Goal: Browse casually

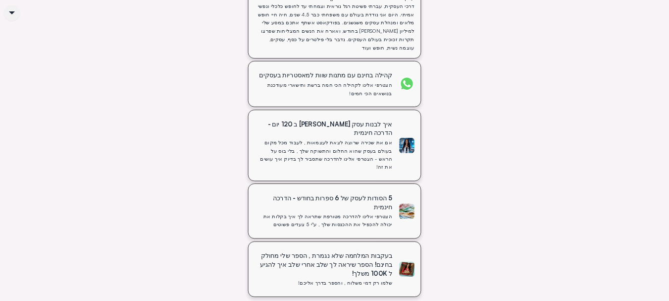
scroll to position [439, 0]
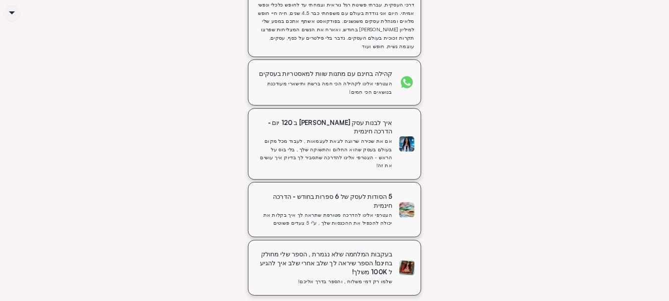
click at [415, 146] on div at bounding box center [406, 143] width 15 height 15
click at [415, 81] on img at bounding box center [406, 82] width 15 height 15
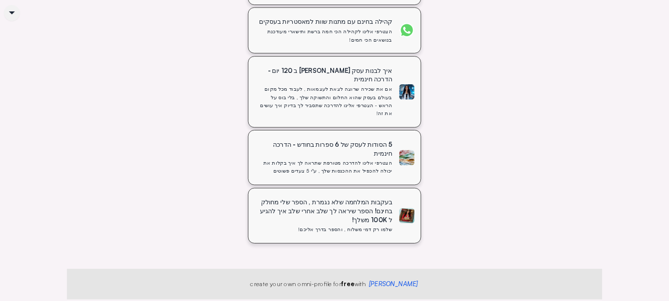
scroll to position [511, 0]
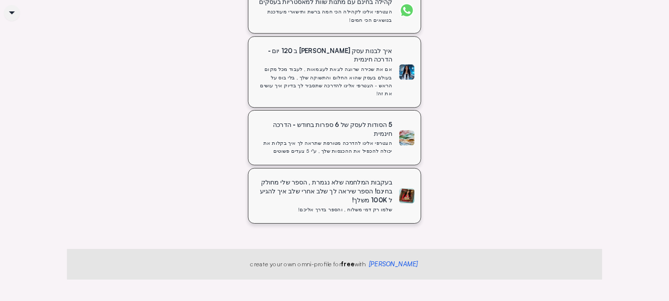
click at [415, 78] on div at bounding box center [406, 71] width 15 height 15
click at [415, 137] on div at bounding box center [406, 137] width 15 height 15
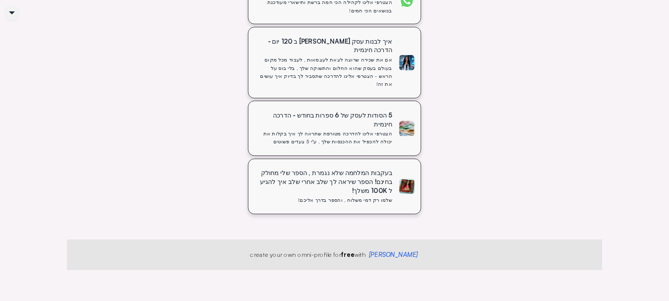
scroll to position [524, 0]
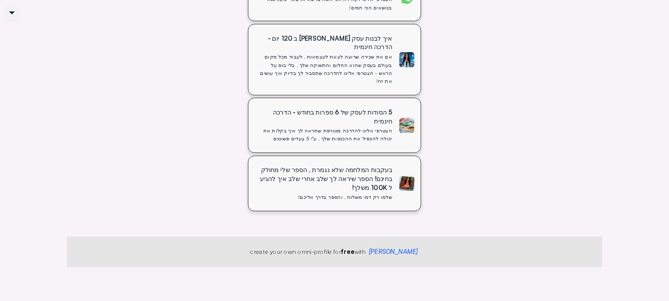
click at [396, 194] on div "בעקבות המלחמה שלא נגמרת , הספר שלי מחולק בחינם! הספר שיראה לך שלב אחרי שלב איך …" at bounding box center [325, 183] width 141 height 44
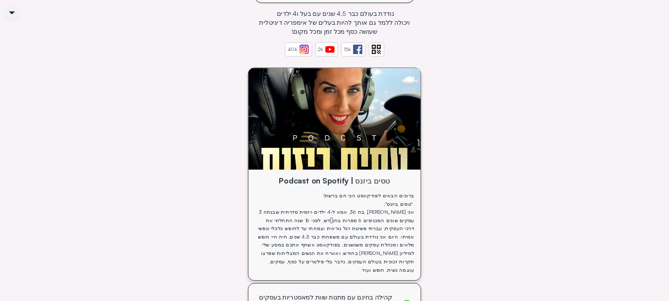
scroll to position [215, 0]
click at [396, 120] on img at bounding box center [335, 120] width 172 height 102
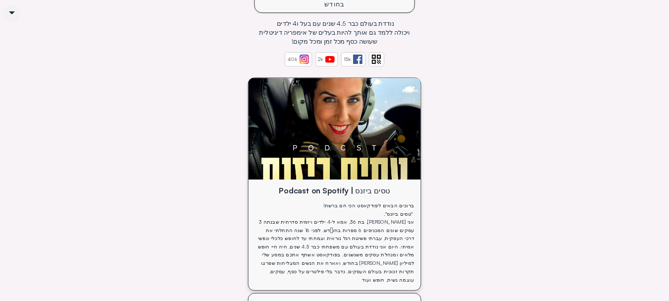
scroll to position [0, 0]
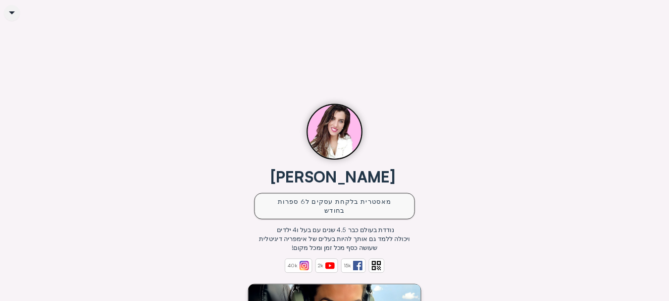
click at [383, 193] on div "מאסטרית בלקחת עסקים ל6 ספרות בחודש" at bounding box center [335, 206] width 160 height 26
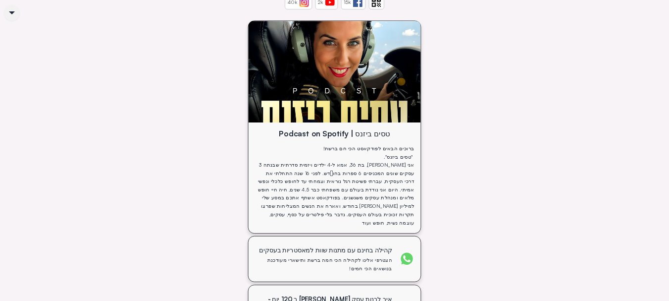
scroll to position [255, 0]
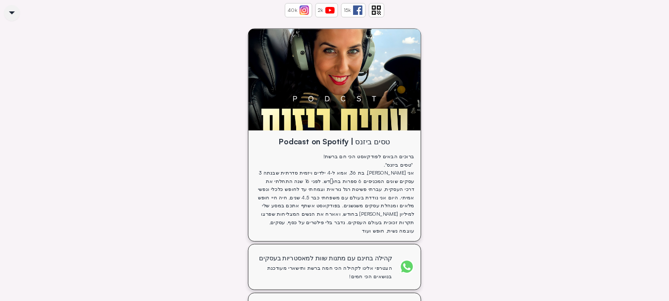
click at [421, 154] on div "טסים ביזנס | Podcast on Spotify ברוכים הבאים לפודקאסט הכי חם ברשת! "טסים ביזנס"…" at bounding box center [335, 189] width 172 height 104
